Goal: Find specific page/section: Find specific page/section

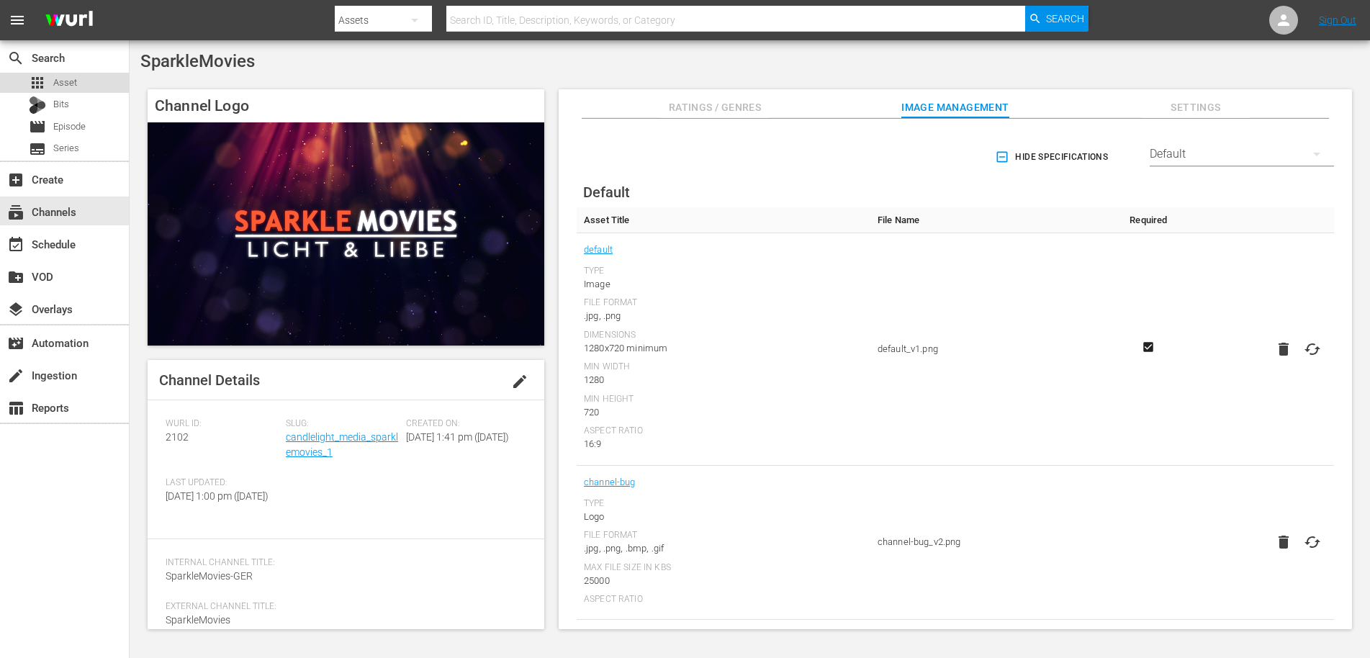
click at [60, 79] on span "Asset" at bounding box center [65, 83] width 24 height 14
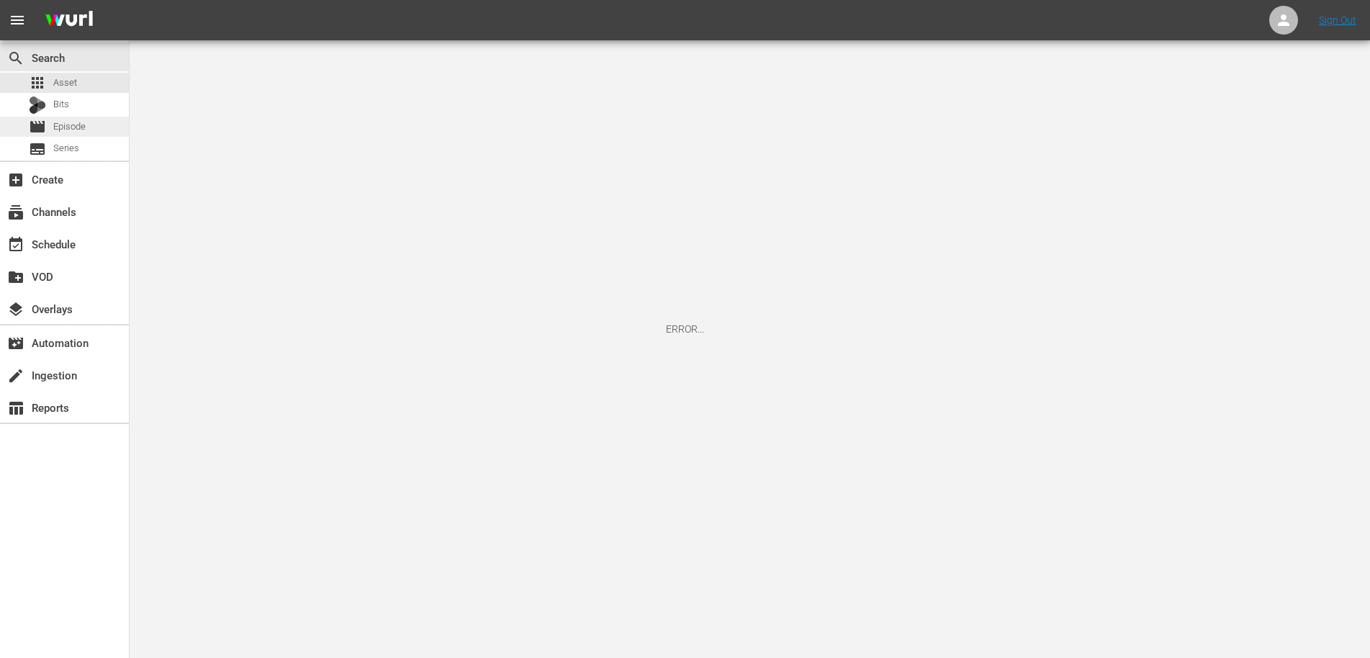
click at [60, 122] on span "Episode" at bounding box center [69, 126] width 32 height 14
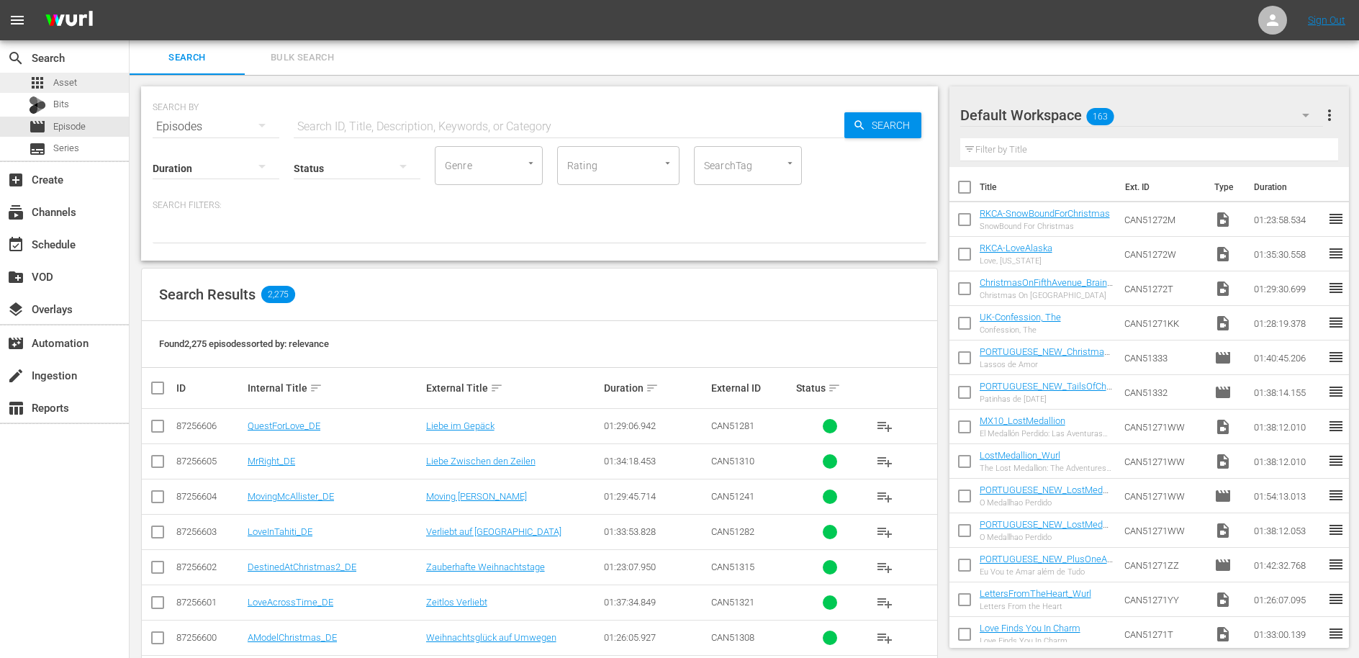
click at [61, 80] on span "Asset" at bounding box center [65, 83] width 24 height 14
